Goal: Task Accomplishment & Management: Complete application form

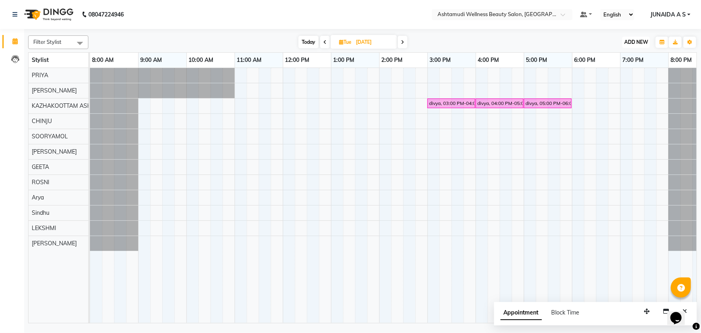
click at [645, 43] on span "ADD NEW" at bounding box center [636, 42] width 24 height 6
click at [627, 55] on button "Add Appointment" at bounding box center [618, 57] width 63 height 10
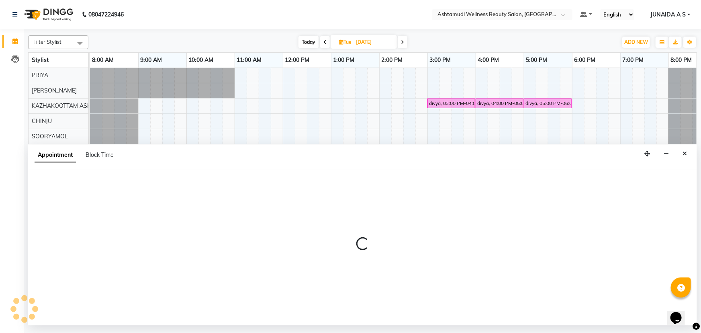
select select "tentative"
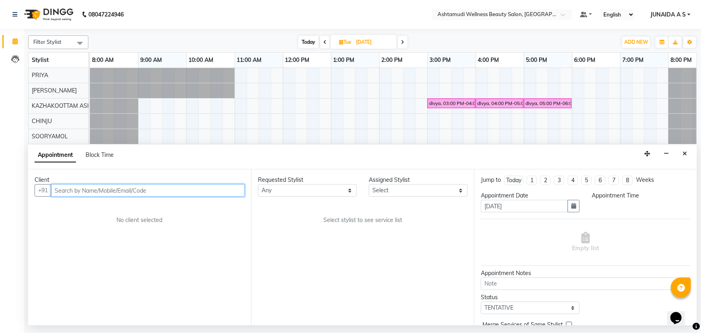
select select "540"
click at [133, 192] on input "text" at bounding box center [148, 190] width 194 height 12
paste input "7511161698"
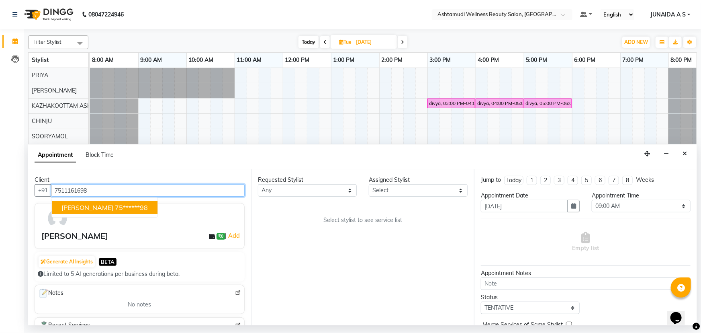
type input "7511161698"
drag, startPoint x: 135, startPoint y: 184, endPoint x: 0, endPoint y: 191, distance: 135.2
click at [0, 191] on app-home "08047224946 Select Location × Ashtamudi Wellness Beauty Salon, Kazakoottam Defa…" at bounding box center [350, 162] width 701 height 325
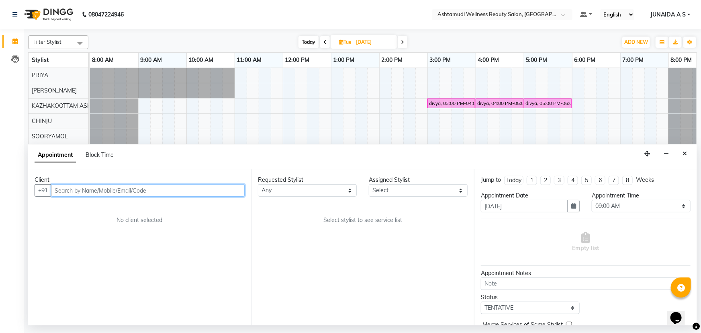
paste input "9495507515"
type input "9495507515"
drag, startPoint x: 165, startPoint y: 189, endPoint x: 14, endPoint y: 188, distance: 150.7
click at [14, 188] on app-home "08047224946 Select Location × Ashtamudi Wellness Beauty Salon, Kazakoottam Defa…" at bounding box center [350, 162] width 701 height 325
paste input "9656676281"
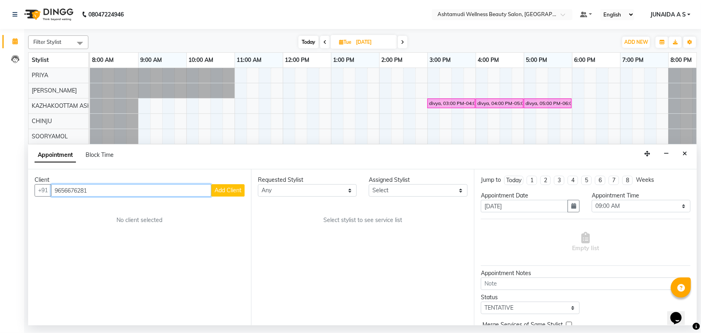
click at [57, 191] on input "9656676281" at bounding box center [131, 190] width 160 height 12
click at [53, 190] on input "9656676281" at bounding box center [131, 190] width 160 height 12
type input "9656676281"
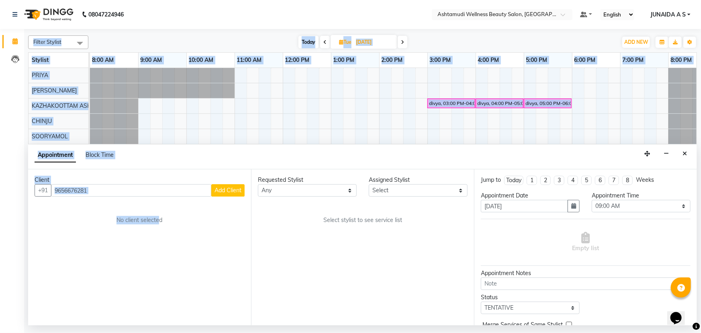
drag, startPoint x: 154, startPoint y: 198, endPoint x: 8, endPoint y: 193, distance: 146.4
click at [8, 193] on app-home "08047224946 Select Location × Ashtamudi Wellness Beauty Salon, Kazakoottam Defa…" at bounding box center [350, 162] width 701 height 325
click at [94, 192] on input "9656676281" at bounding box center [131, 190] width 160 height 12
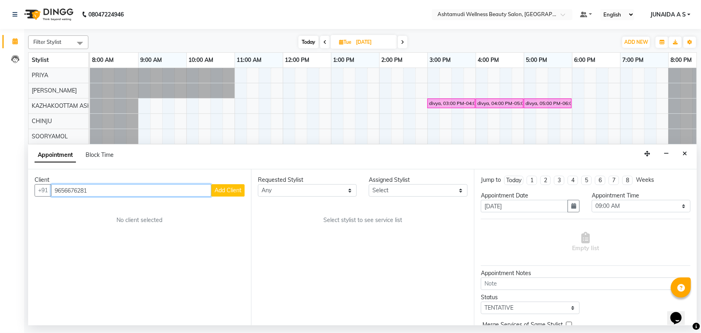
drag, startPoint x: 96, startPoint y: 189, endPoint x: 0, endPoint y: 189, distance: 96.0
click at [0, 189] on app-home "08047224946 Select Location × Ashtamudi Wellness Beauty Salon, Kazakoottam Defa…" at bounding box center [350, 162] width 701 height 325
paste input "9037533978"
type input "9037533978"
drag, startPoint x: 120, startPoint y: 192, endPoint x: 0, endPoint y: 180, distance: 120.8
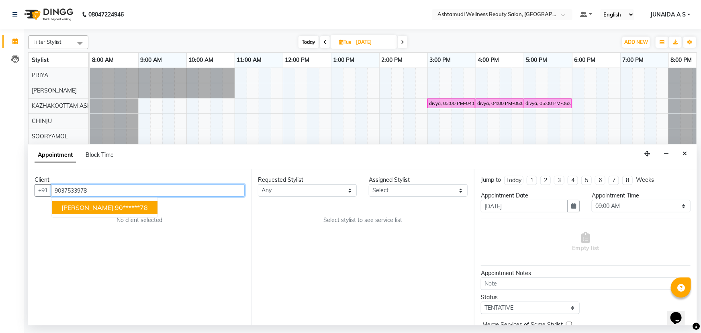
click at [0, 180] on app-home "08047224946 Select Location × Ashtamudi Wellness Beauty Salon, Kazakoottam Defa…" at bounding box center [350, 162] width 701 height 325
paste input "9188865825"
type input "9188865825"
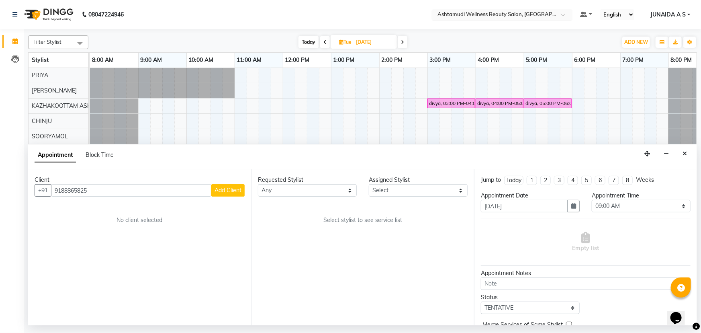
click at [544, 14] on input "text" at bounding box center [494, 15] width 117 height 8
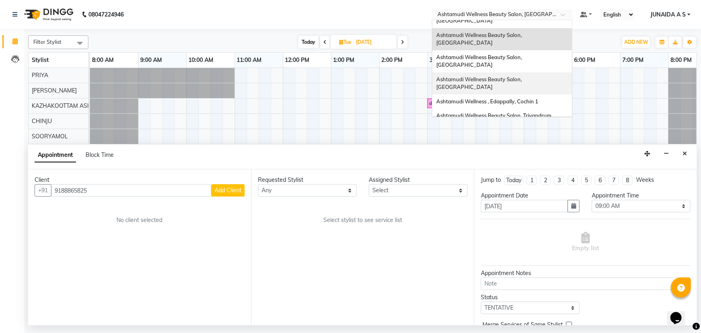
scroll to position [73, 0]
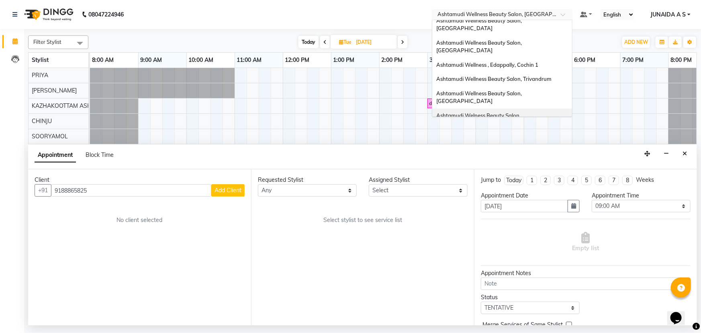
click at [522, 112] on span "Ashtamudi Welness Beauty Salon, [GEOGRAPHIC_DATA]" at bounding box center [479, 119] width 86 height 14
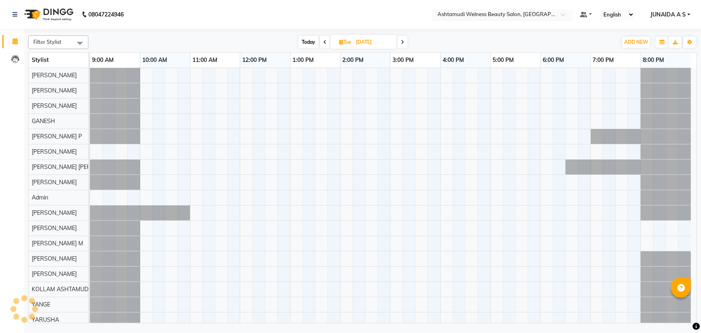
click at [533, 17] on input "text" at bounding box center [494, 15] width 117 height 8
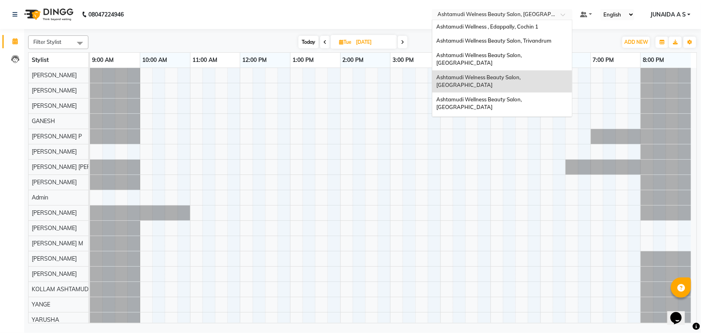
click at [544, 176] on span "Ashtamudi Unisex Salon, Dreams Mall, Dreams Mall Kottiyam" at bounding box center [499, 183] width 127 height 14
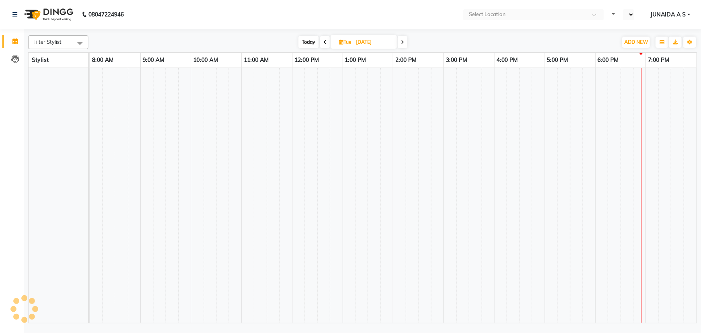
select select "en"
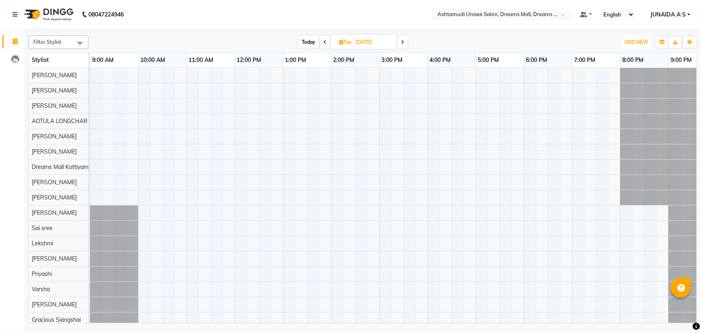
click at [644, 39] on span "ADD NEW" at bounding box center [636, 42] width 24 height 6
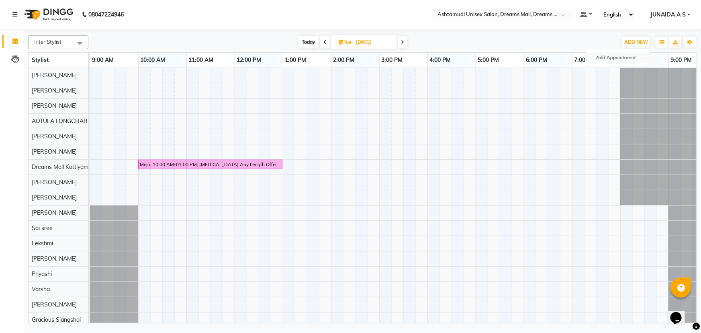
click at [633, 56] on button "Add Appointment" at bounding box center [618, 57] width 63 height 10
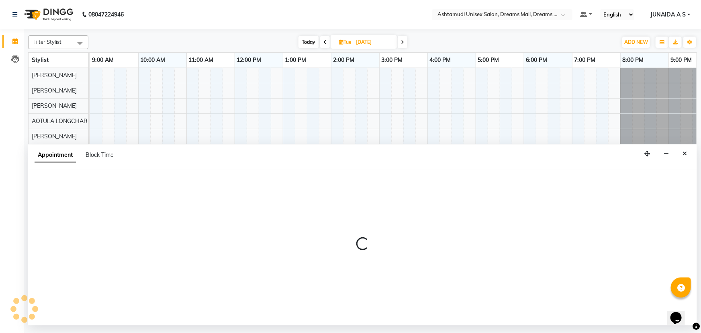
select select "tentative"
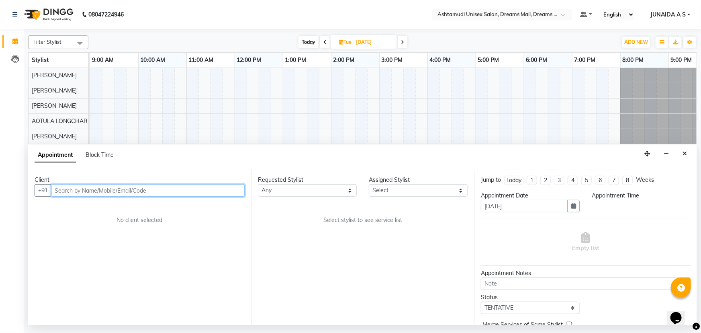
select select "600"
click at [98, 194] on input "text" at bounding box center [148, 190] width 194 height 12
paste input "9207393545"
type input "9207393545"
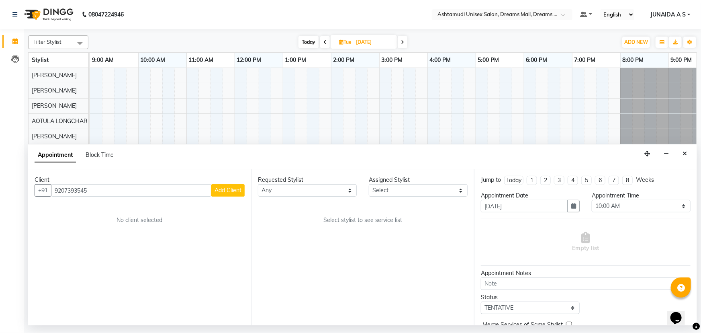
click at [236, 186] on button "Add Client" at bounding box center [227, 190] width 33 height 12
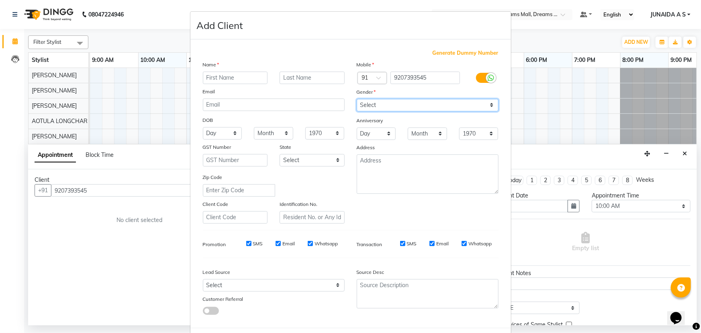
click at [392, 104] on select "Select Male Female Other Prefer Not To Say" at bounding box center [428, 105] width 142 height 12
select select "female"
click at [357, 99] on select "Select Male Female Other Prefer Not To Say" at bounding box center [428, 105] width 142 height 12
click at [235, 73] on input "text" at bounding box center [235, 78] width 65 height 12
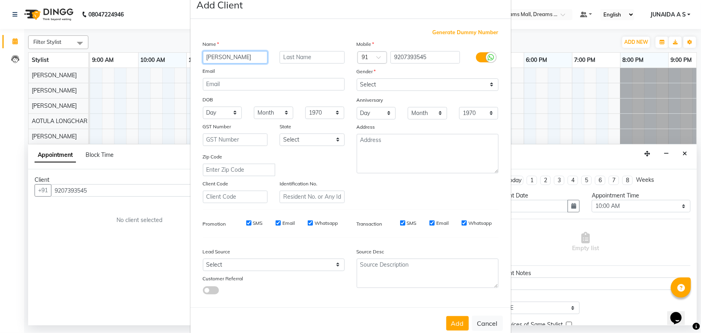
scroll to position [40, 0]
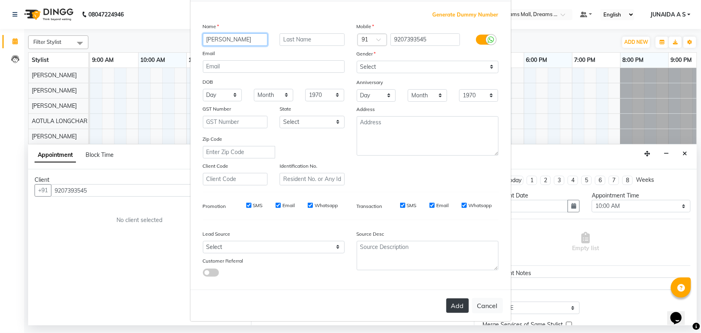
type input "NIMITHA"
click at [453, 305] on button "Add" at bounding box center [457, 305] width 23 height 14
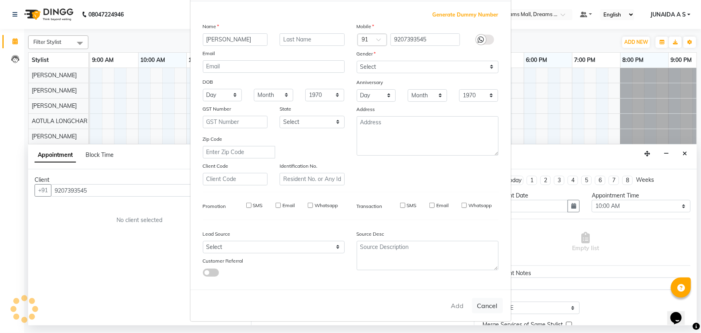
type input "92******45"
select select
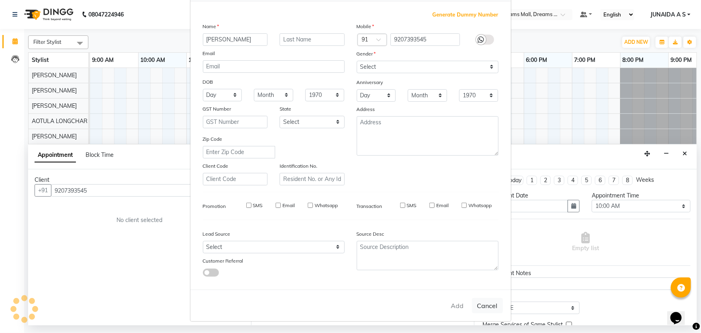
select select
checkbox input "false"
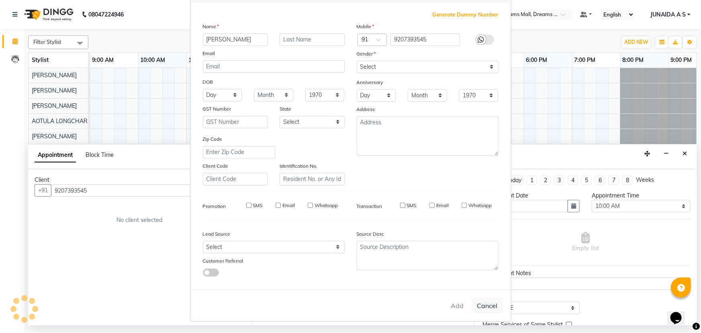
checkbox input "false"
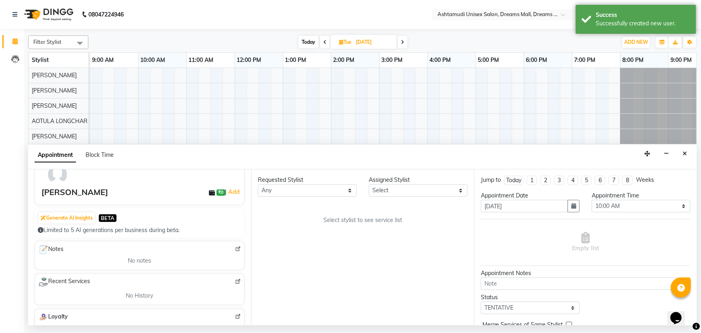
scroll to position [0, 0]
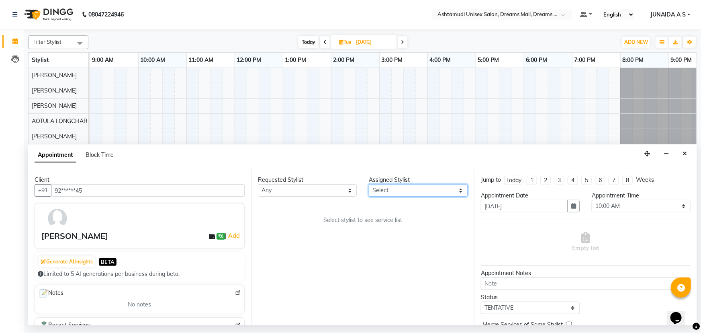
click at [393, 192] on select "Select Adil ANJANA AOTULA LONGCHAR ARUN VASUDEV BIKI SARKI BINU SHERPA Dreams M…" at bounding box center [418, 190] width 99 height 12
select select "63210"
click at [369, 184] on select "Select Adil ANJANA AOTULA LONGCHAR ARUN VASUDEV BIKI SARKI BINU SHERPA Dreams M…" at bounding box center [418, 190] width 99 height 12
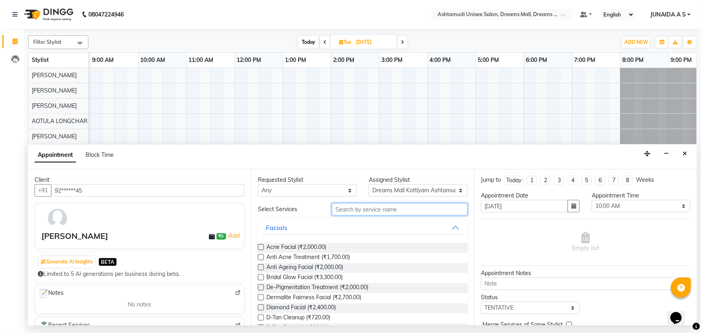
click at [368, 209] on input "text" at bounding box center [400, 209] width 136 height 12
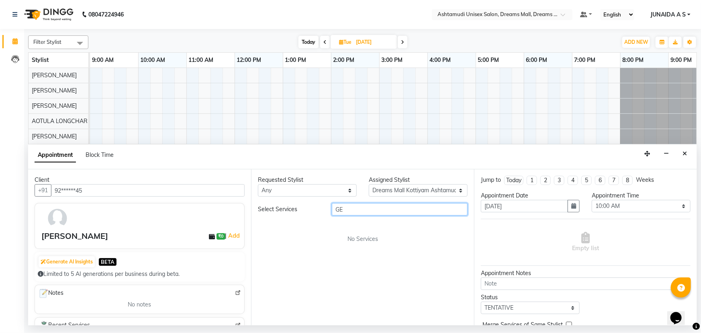
type input "G"
type input "N"
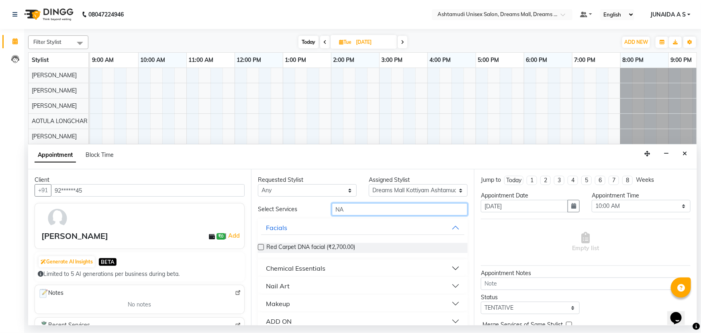
type input "N"
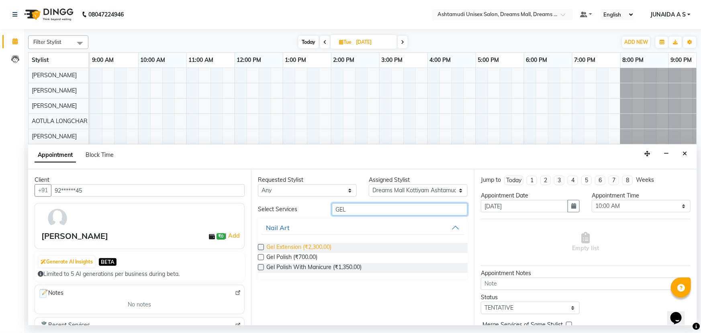
type input "GEL"
click at [310, 248] on span "Gel Extension (₹2,300.00)" at bounding box center [298, 248] width 65 height 10
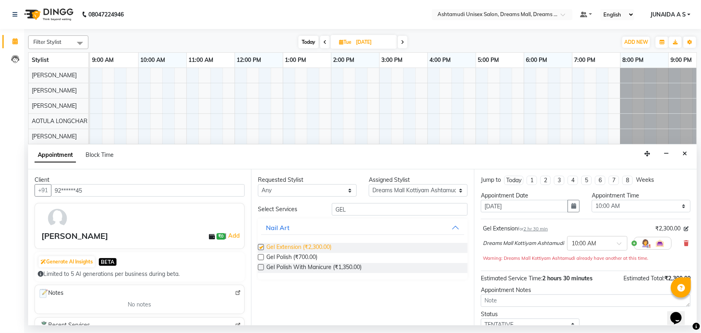
checkbox input "false"
click at [574, 211] on button "button" at bounding box center [574, 206] width 12 height 12
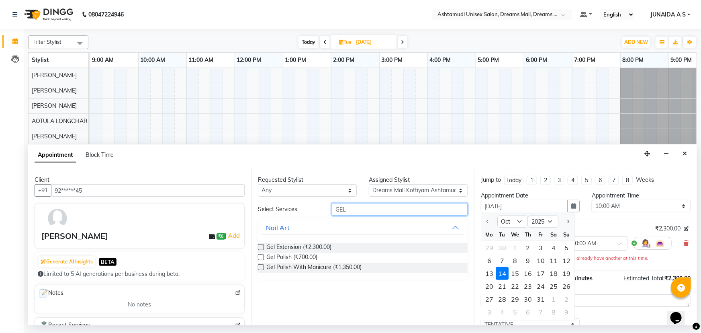
drag, startPoint x: 348, startPoint y: 207, endPoint x: 277, endPoint y: 205, distance: 71.1
click at [277, 205] on div "Select Services GEL" at bounding box center [363, 209] width 222 height 12
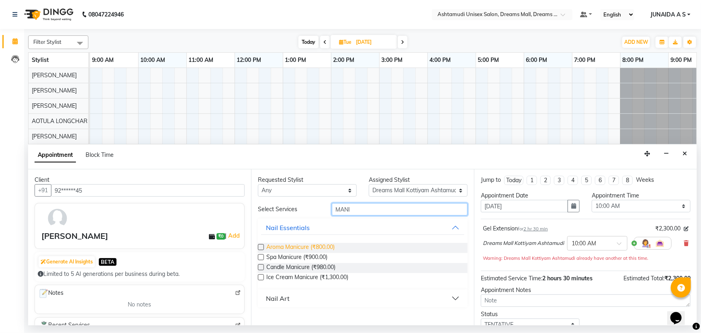
type input "MANI"
click at [314, 247] on span "Aroma Manicure (₹800.00)" at bounding box center [300, 248] width 68 height 10
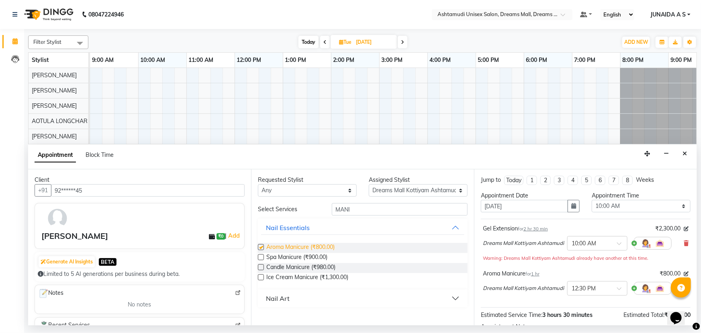
checkbox input "false"
click at [595, 204] on select "Select 10:00 AM 10:15 AM 10:30 AM 10:45 AM 11:00 AM 11:15 AM 11:30 AM 11:45 AM …" at bounding box center [641, 206] width 99 height 12
select select "960"
click at [592, 200] on select "Select 10:00 AM 10:15 AM 10:30 AM 10:45 AM 11:00 AM 11:15 AM 11:30 AM 11:45 AM …" at bounding box center [641, 206] width 99 height 12
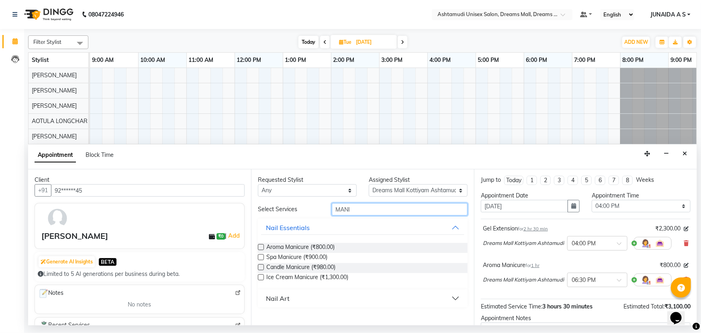
drag, startPoint x: 384, startPoint y: 211, endPoint x: 303, endPoint y: 209, distance: 80.4
click at [304, 209] on div "Select Services MANI" at bounding box center [363, 209] width 222 height 12
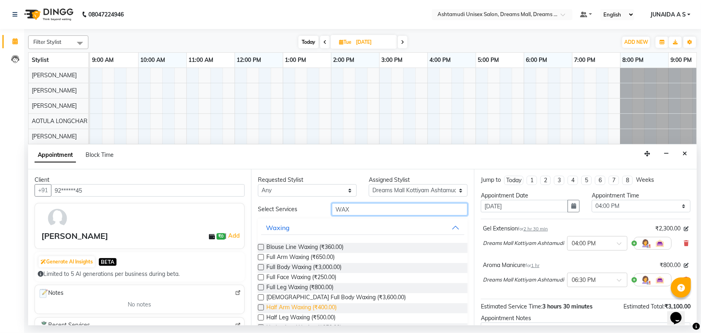
type input "WAX"
click at [305, 309] on span "Half Arm Waxing (₹400.00)" at bounding box center [301, 308] width 70 height 10
checkbox input "false"
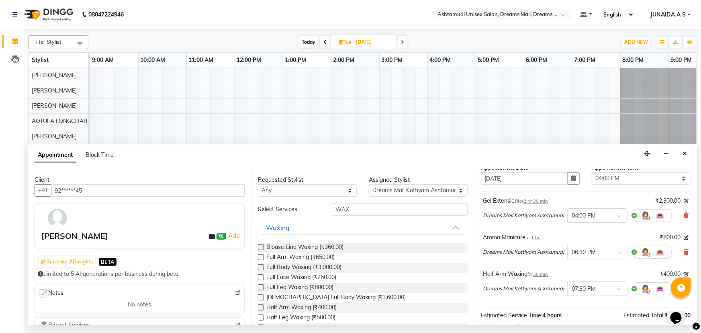
scroll to position [109, 0]
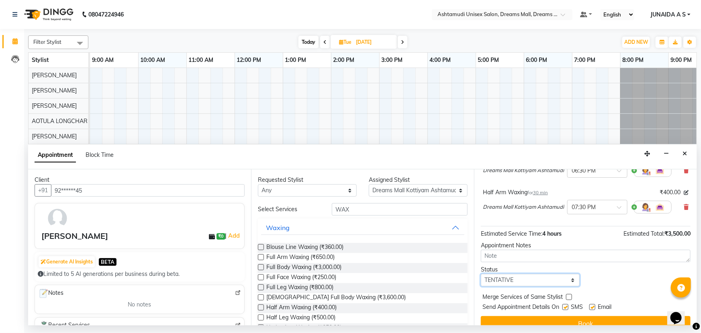
click at [527, 282] on select "Select TENTATIVE CONFIRM UPCOMING" at bounding box center [530, 280] width 99 height 12
select select "confirm booking"
click at [481, 274] on select "Select TENTATIVE CONFIRM UPCOMING" at bounding box center [530, 280] width 99 height 12
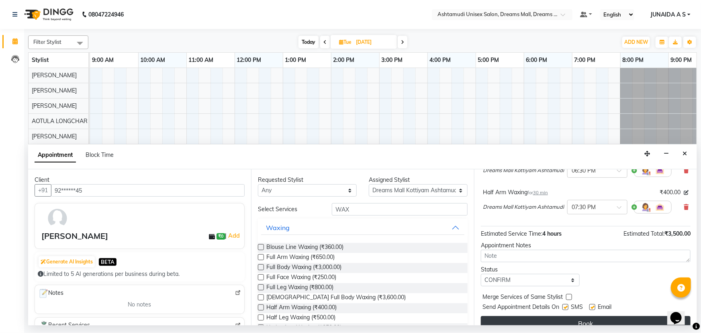
click at [521, 316] on button "Book" at bounding box center [586, 323] width 210 height 14
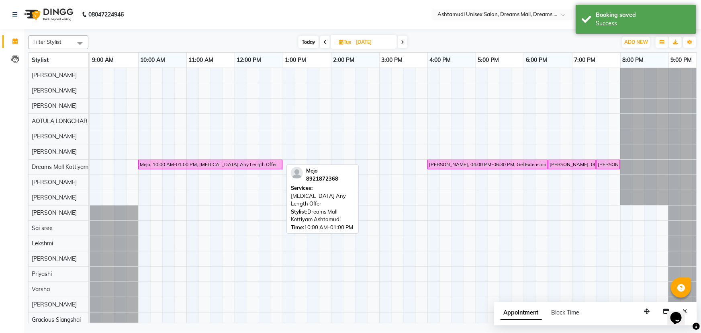
click at [206, 162] on div "Mejo, 10:00 AM-01:00 PM, Botox Any Length Offer" at bounding box center [210, 164] width 143 height 7
select select "6"
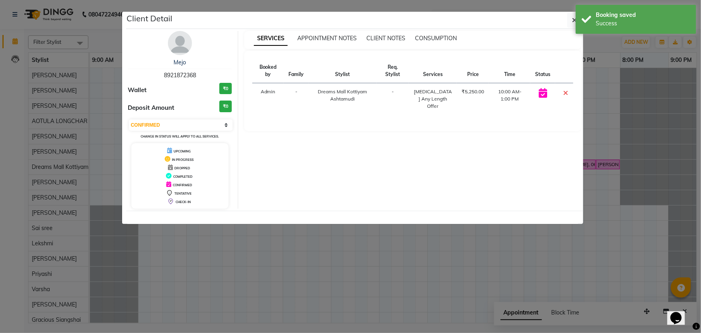
click at [206, 230] on ngb-modal-window "Client Detail Mejo 8921872368 Wallet ₹0 Deposit Amount ₹0 Select CONFIRMED TENT…" at bounding box center [350, 166] width 701 height 333
